Goal: Task Accomplishment & Management: Manage account settings

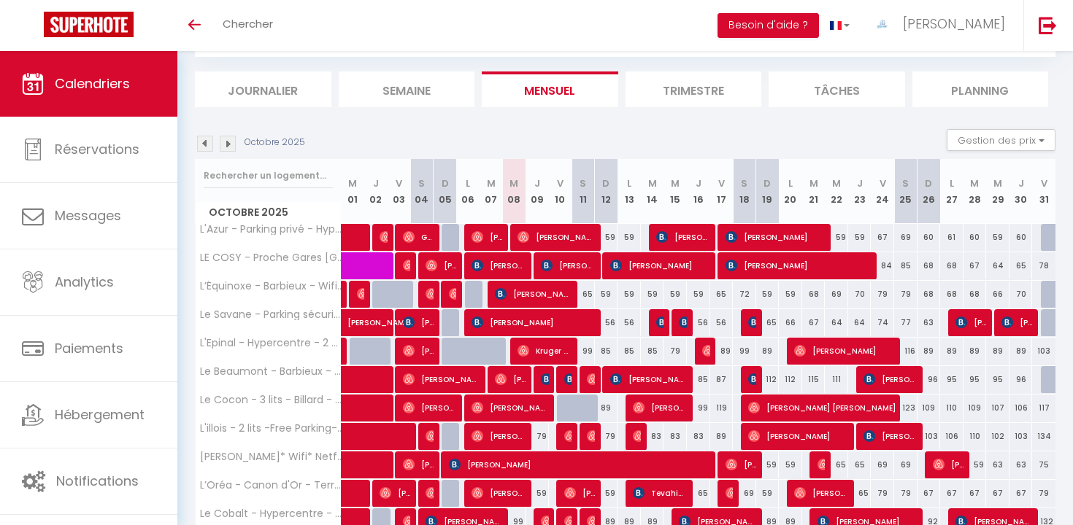
scroll to position [95, 0]
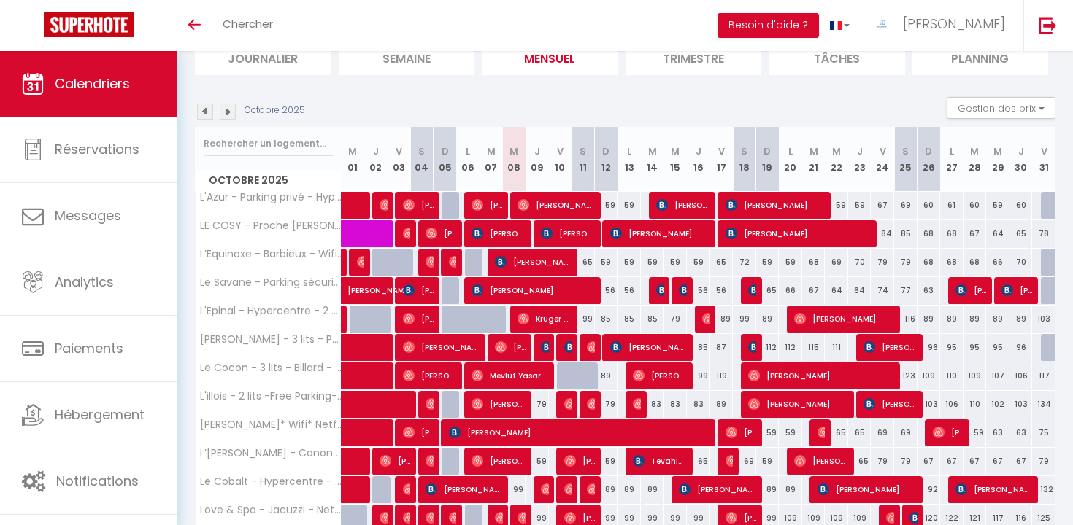
scroll to position [110, 0]
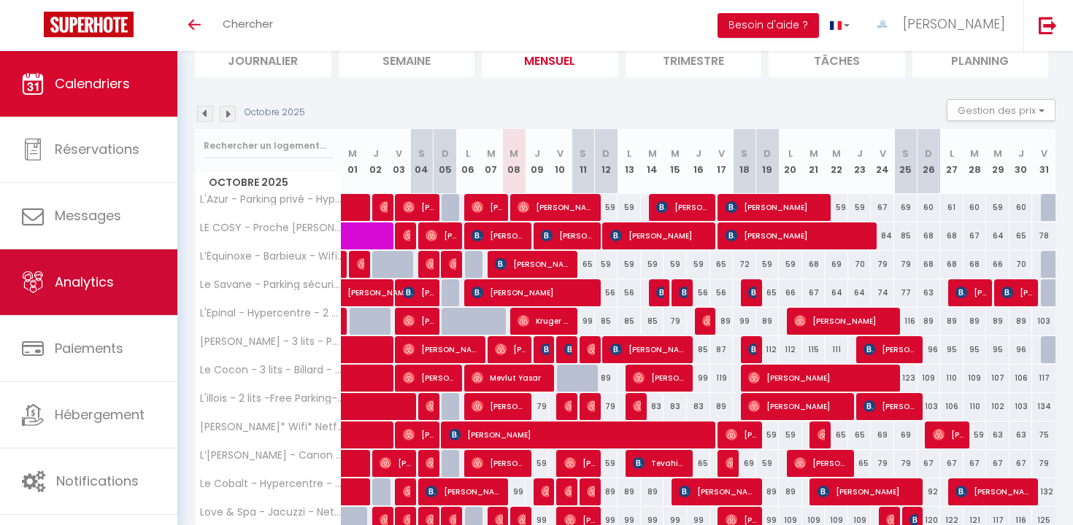
click at [150, 285] on link "Analytics" at bounding box center [88, 283] width 177 height 66
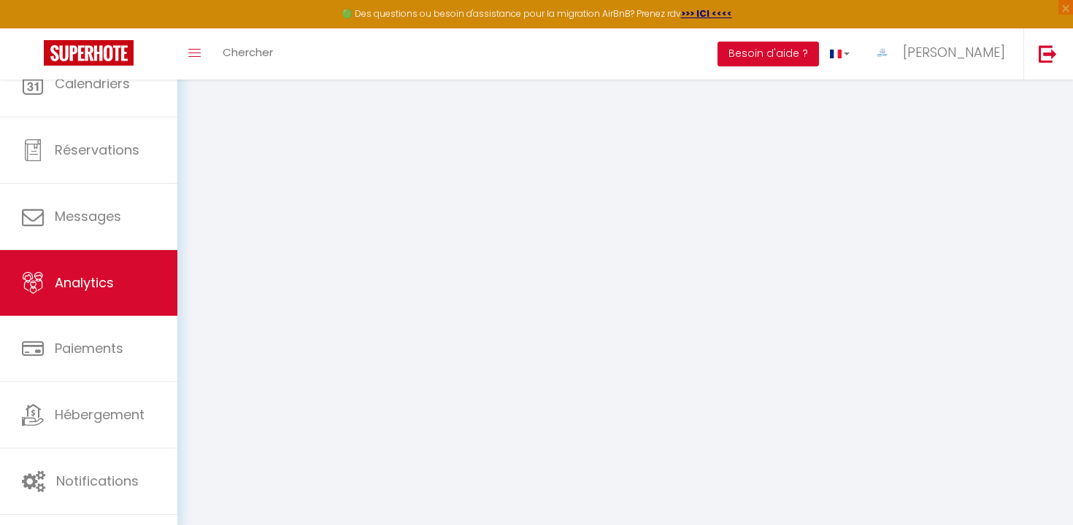
select select "2025"
select select "10"
